Goal: Task Accomplishment & Management: Use online tool/utility

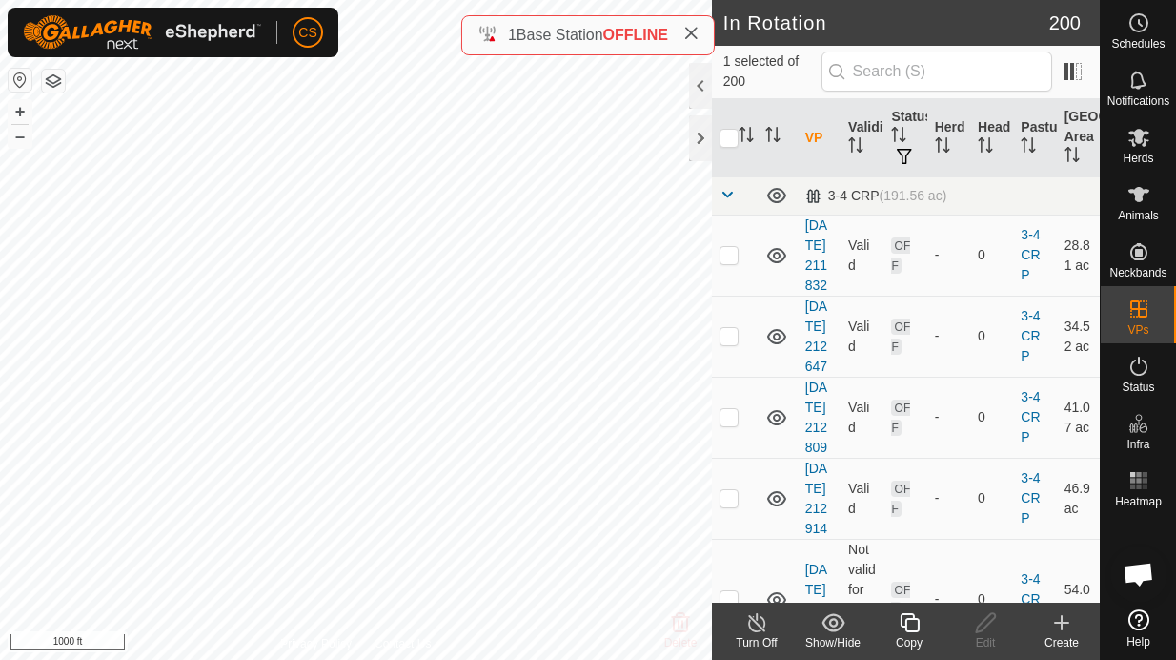
click at [906, 628] on icon at bounding box center [909, 622] width 19 height 19
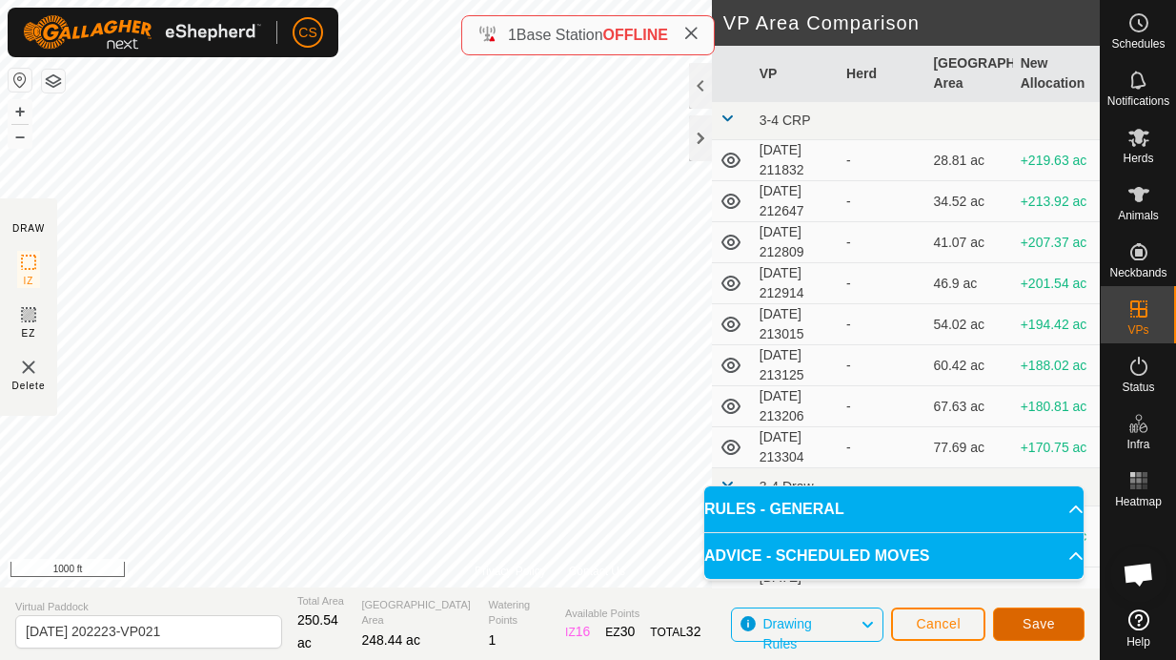
click at [1036, 624] on span "Save" at bounding box center [1039, 623] width 32 height 15
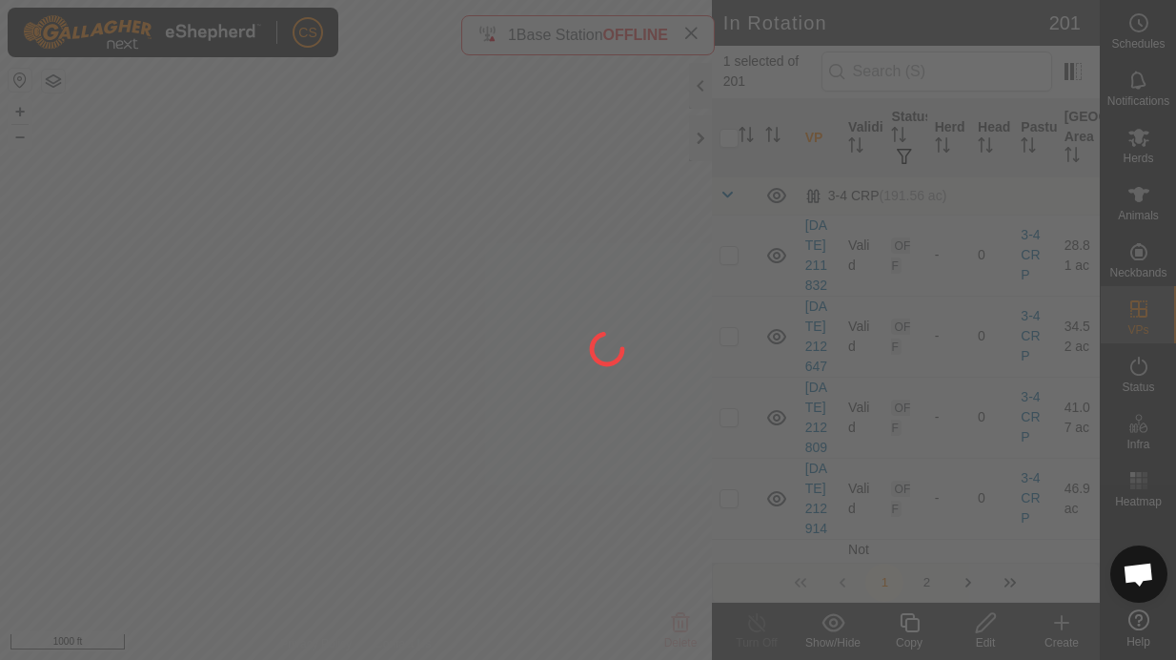
click at [1142, 144] on div at bounding box center [588, 330] width 1176 height 660
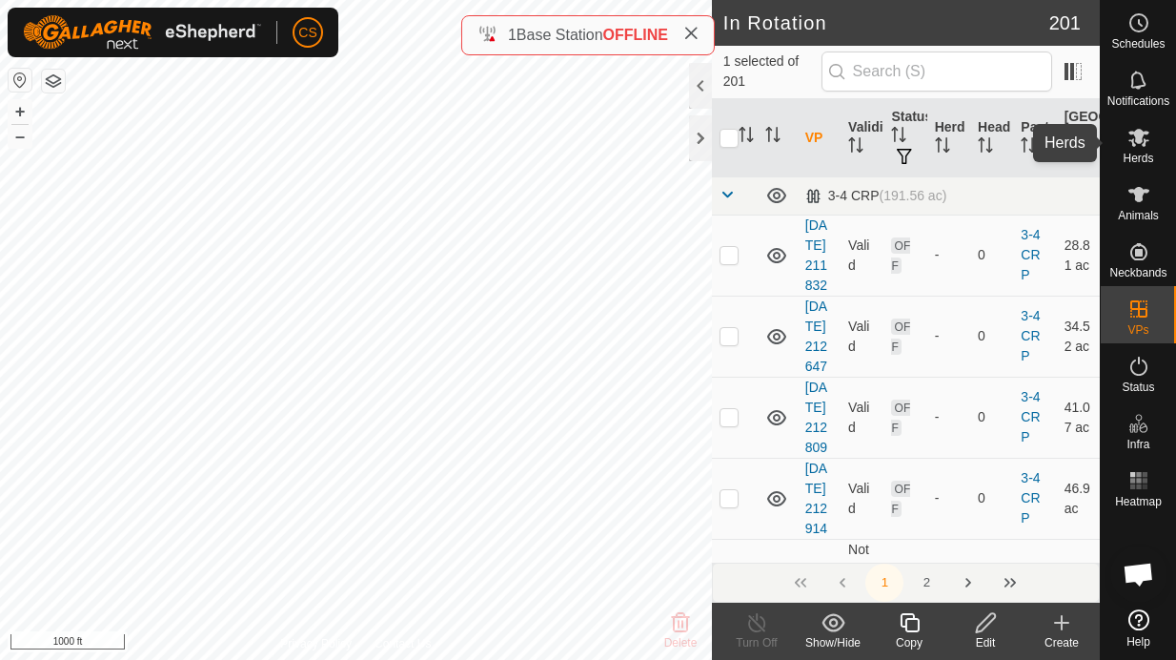
click at [1142, 144] on icon at bounding box center [1139, 138] width 21 height 18
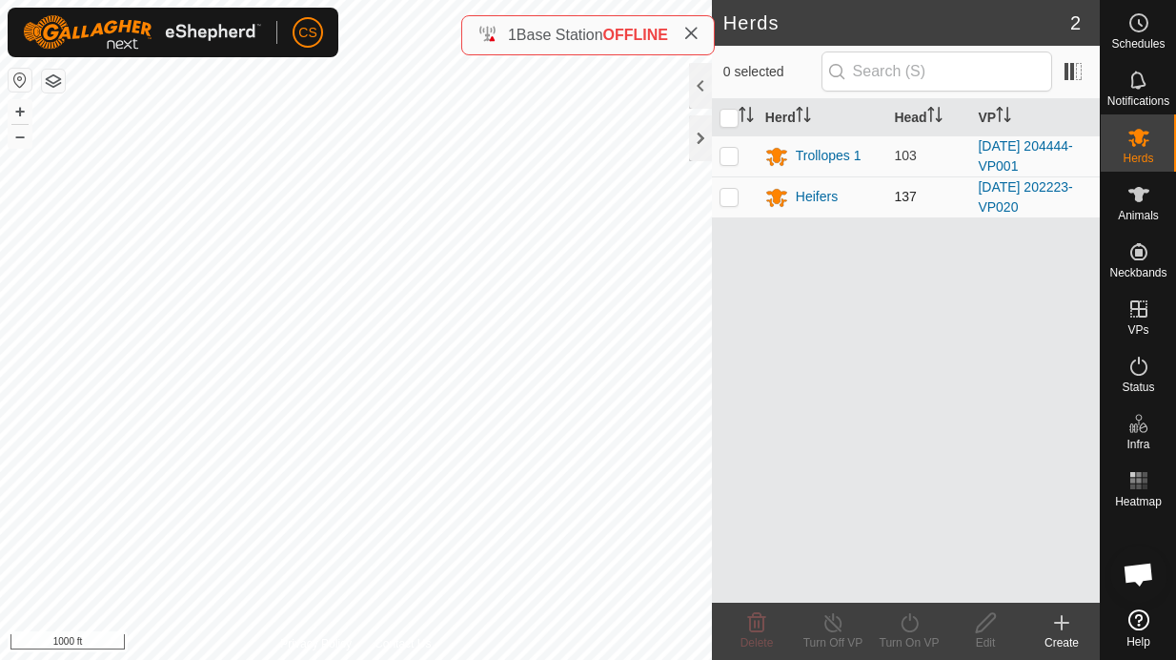
click at [727, 195] on p-checkbox at bounding box center [729, 196] width 19 height 15
checkbox input "true"
click at [905, 625] on icon at bounding box center [910, 622] width 24 height 23
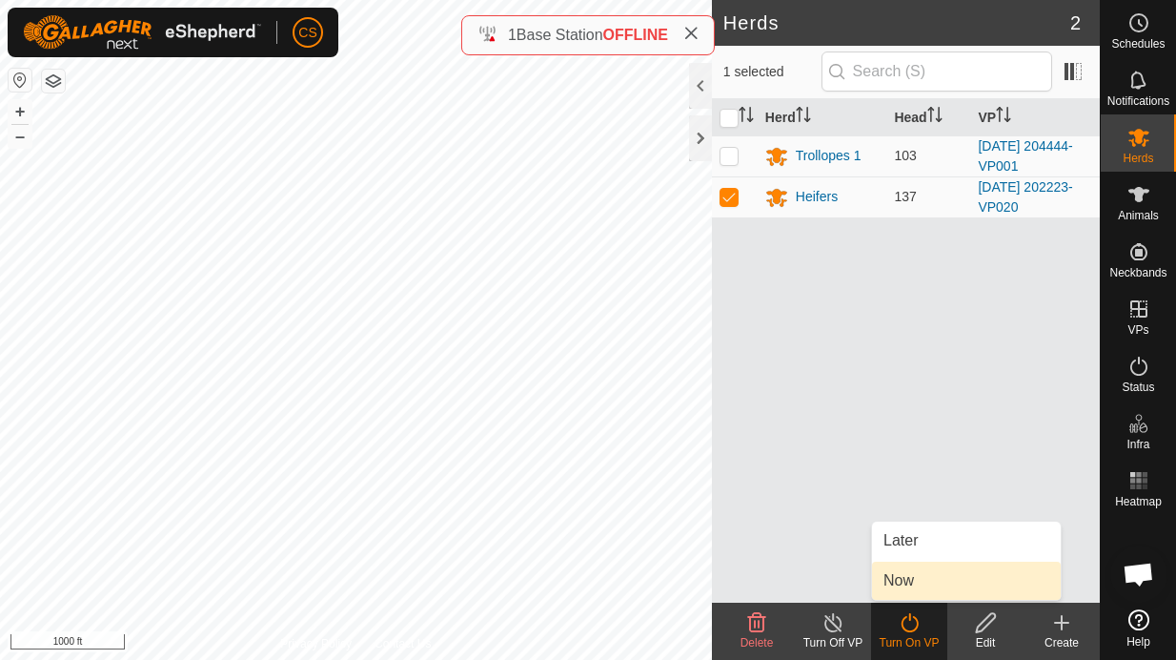
click at [905, 584] on link "Now" at bounding box center [966, 580] width 189 height 38
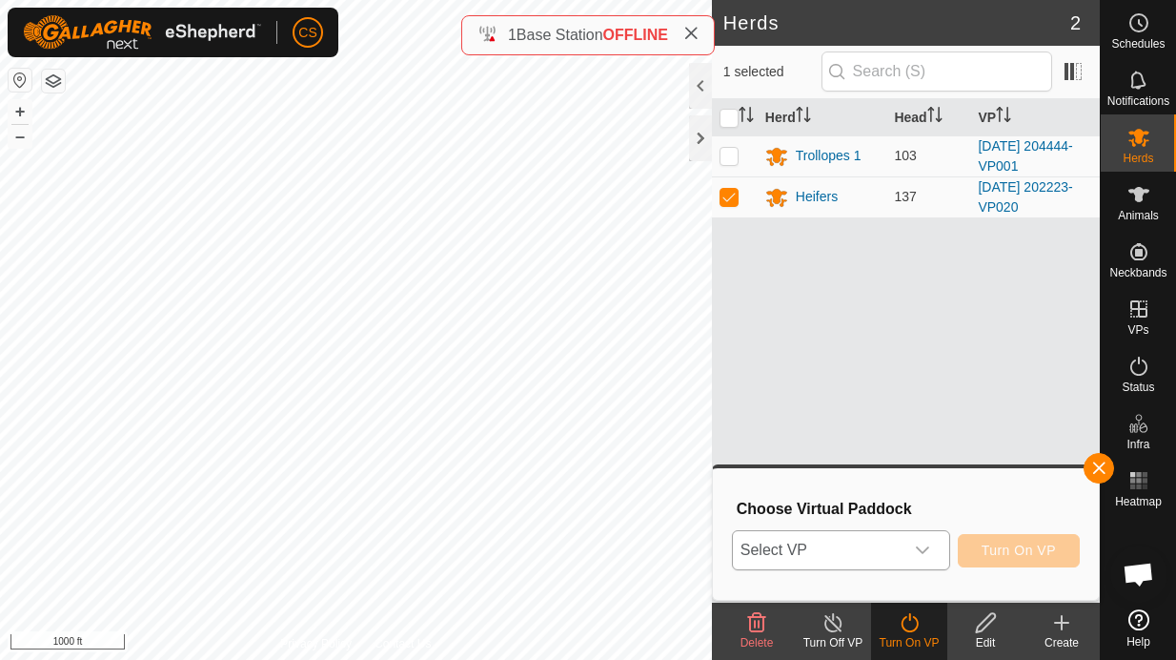
click at [892, 563] on span "Select VP" at bounding box center [818, 550] width 171 height 38
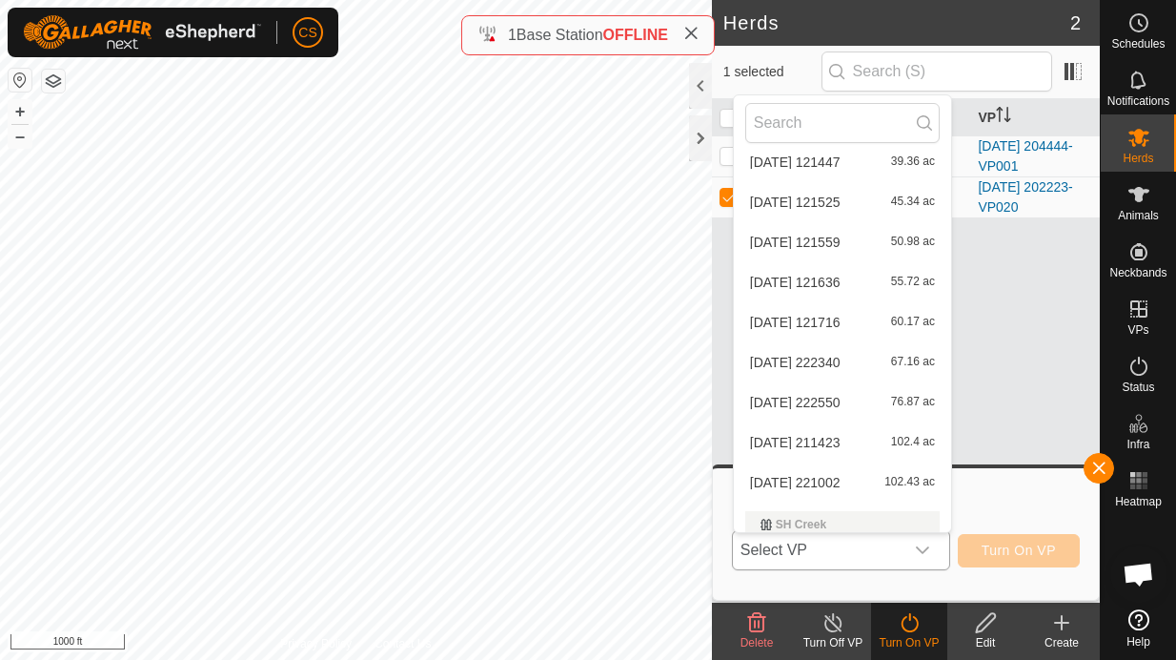
scroll to position [8146, 0]
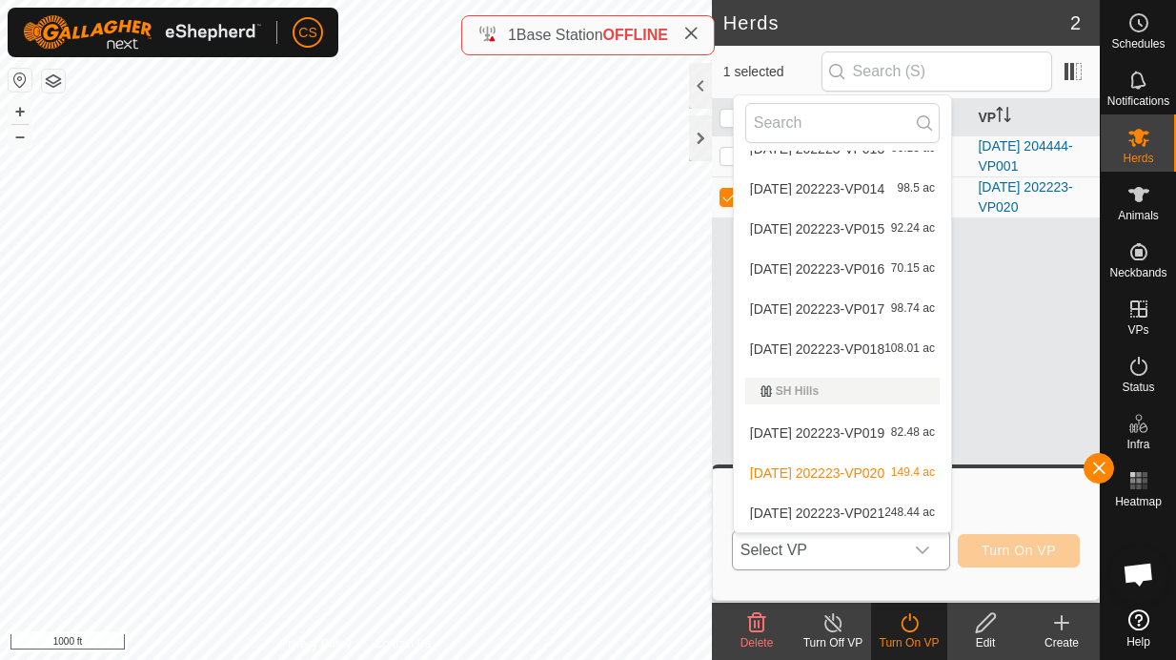
click at [843, 506] on li "[DATE] 202223-VP021 248.44 ac" at bounding box center [842, 513] width 217 height 38
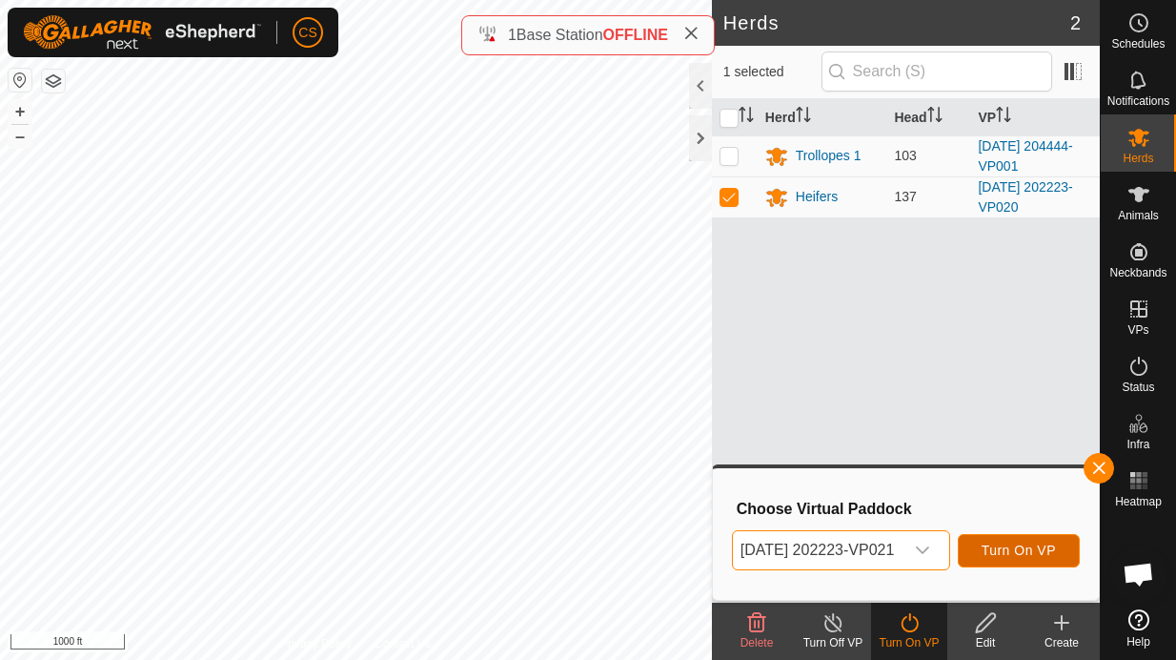
click at [1016, 545] on span "Turn On VP" at bounding box center [1019, 549] width 74 height 15
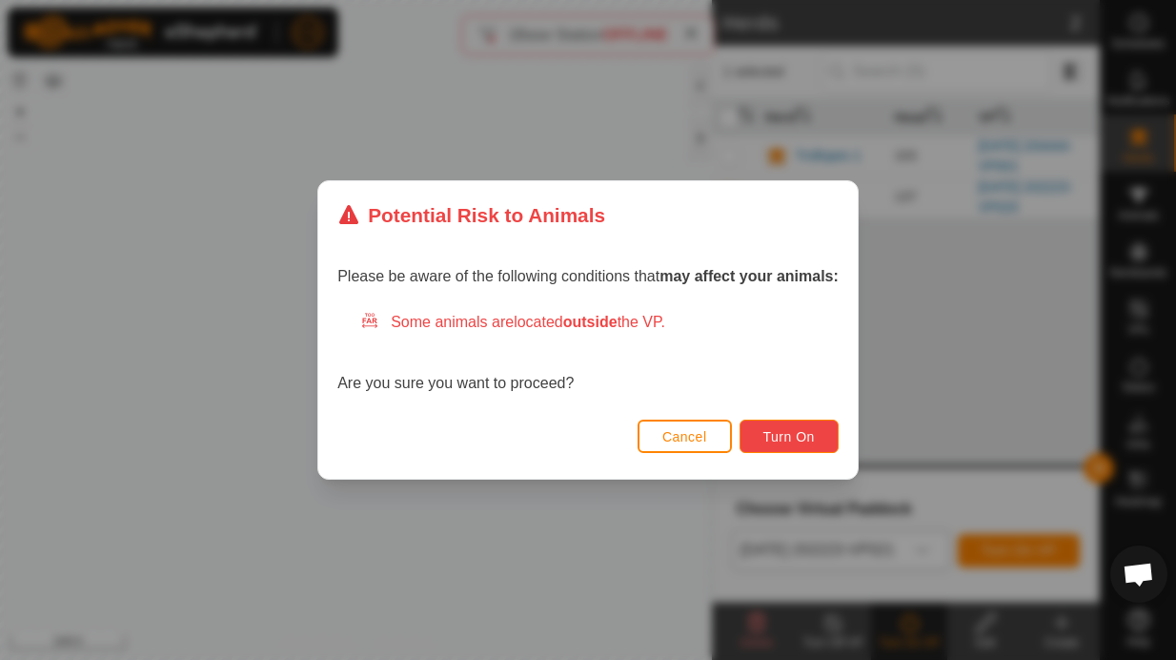
click at [821, 428] on button "Turn On" at bounding box center [789, 435] width 99 height 33
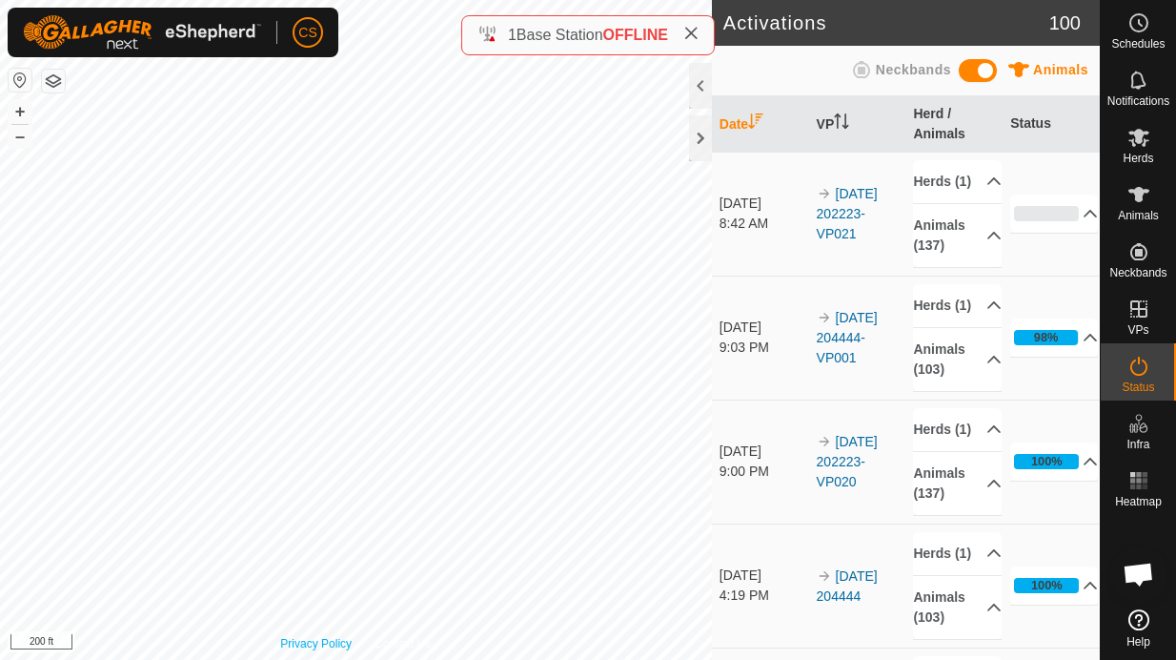
click at [293, 651] on div "Privacy Policy Contact Us 3215 3047874149 Trollopes 1 [DATE] 204444-VP001 + – ⇧…" at bounding box center [356, 330] width 712 height 660
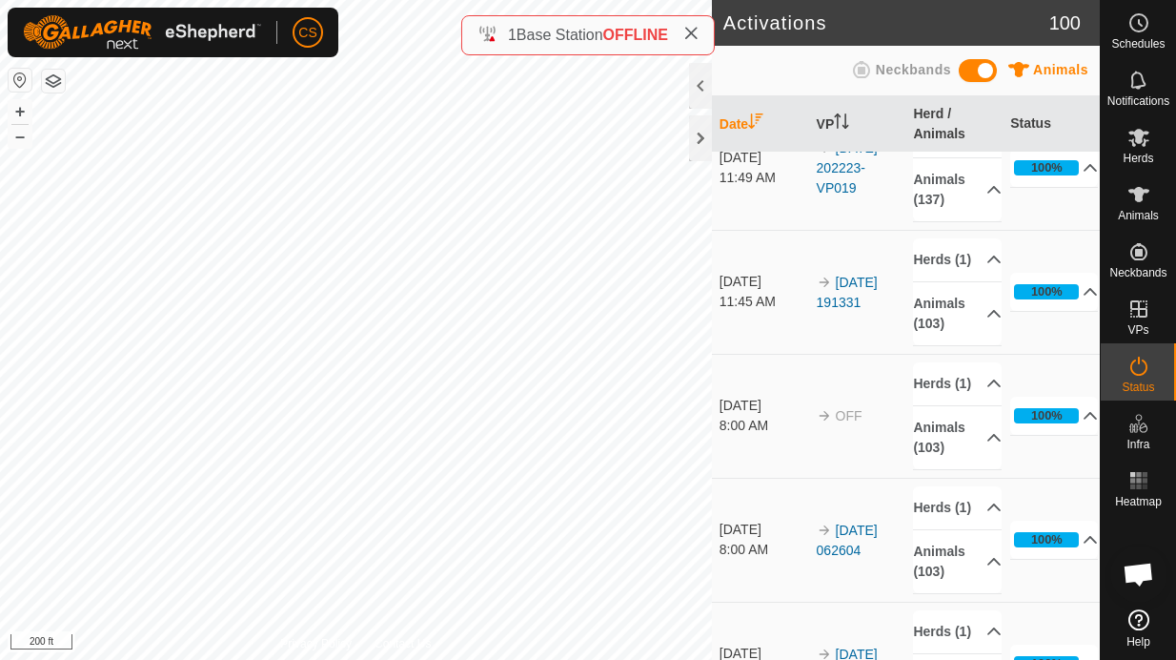
scroll to position [519, 0]
